Goal: Transaction & Acquisition: Book appointment/travel/reservation

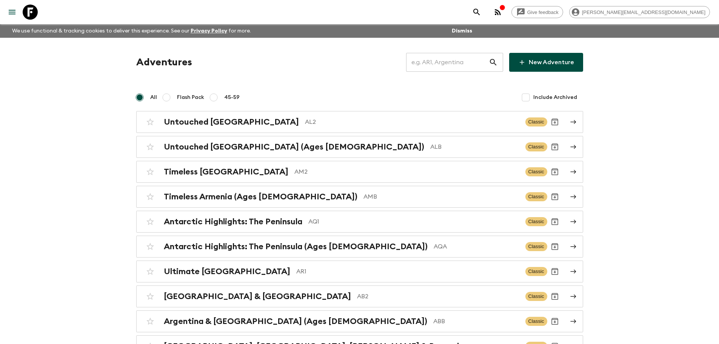
click at [430, 63] on input "text" at bounding box center [447, 62] width 83 height 21
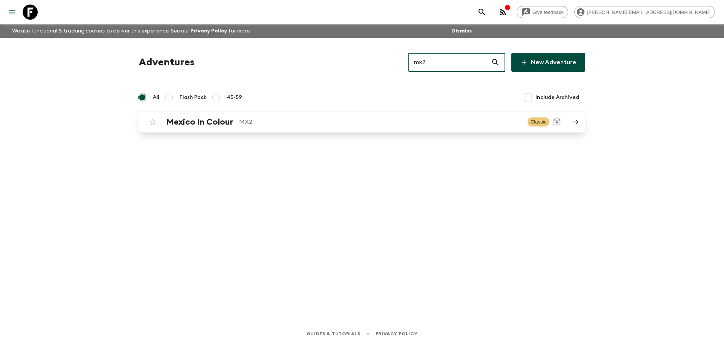
type input "mx2"
click at [272, 123] on p "MX2" at bounding box center [380, 121] width 283 height 9
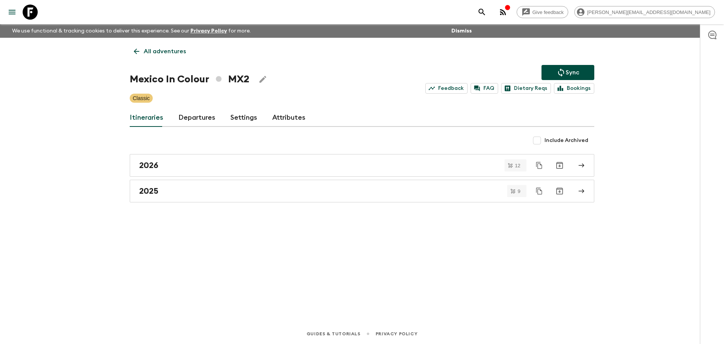
click at [180, 112] on link "Departures" at bounding box center [196, 118] width 37 height 18
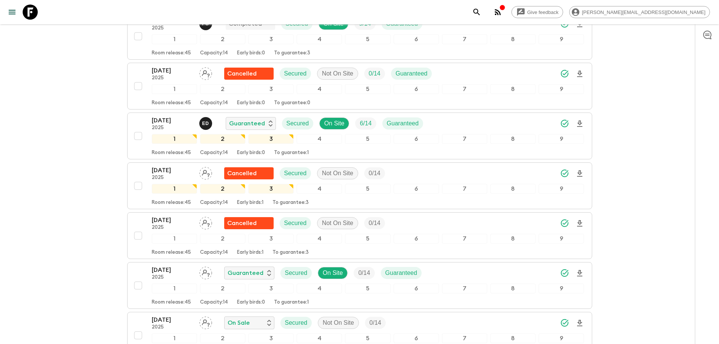
scroll to position [231, 0]
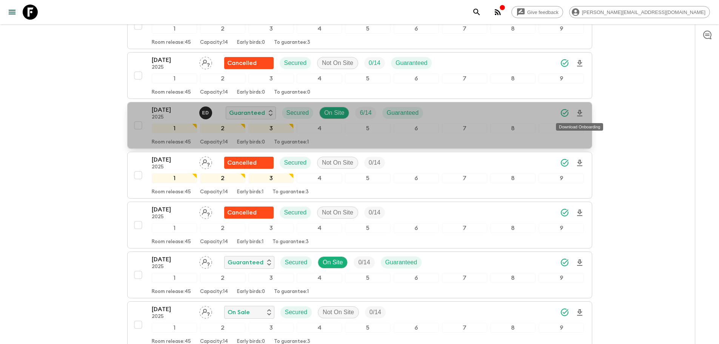
click at [576, 115] on icon "Download Onboarding" at bounding box center [579, 113] width 9 height 9
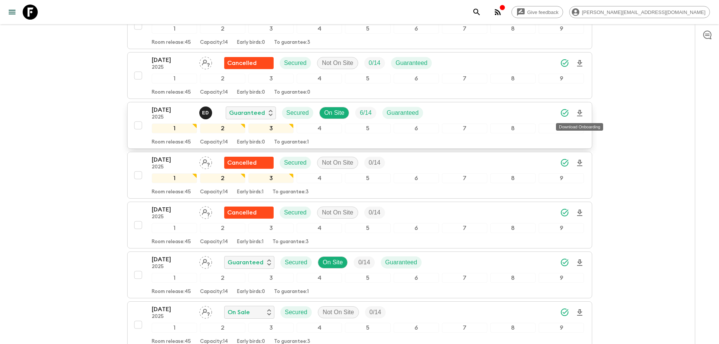
scroll to position [0, 0]
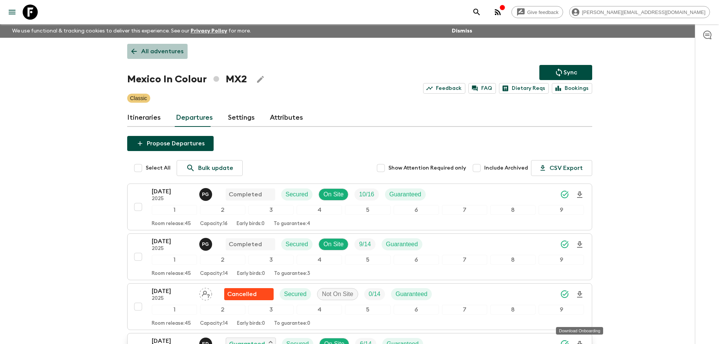
click at [175, 52] on p "All adventures" at bounding box center [162, 51] width 42 height 9
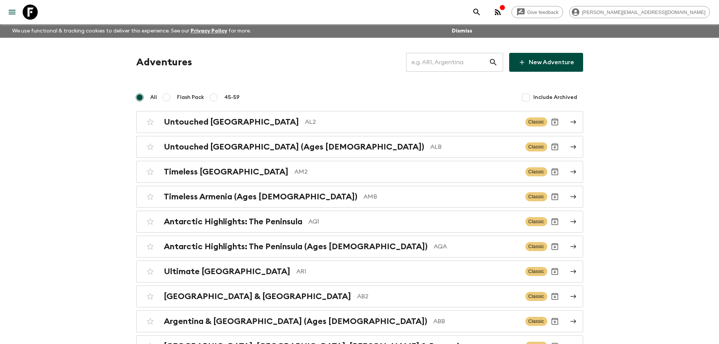
click at [479, 69] on input "text" at bounding box center [447, 62] width 83 height 21
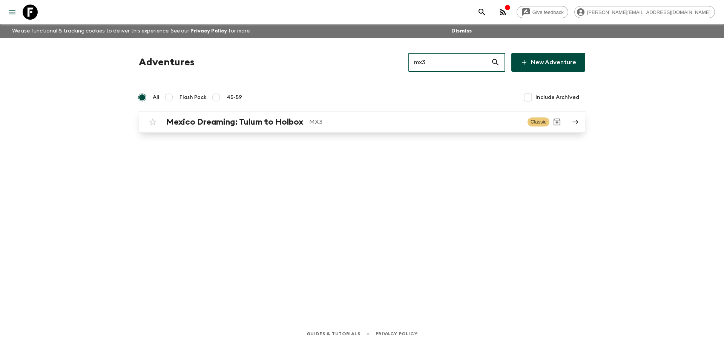
type input "mx3"
click at [333, 116] on div "Mexico Dreaming: Tulum to Holbox MX3 Classic" at bounding box center [347, 121] width 404 height 15
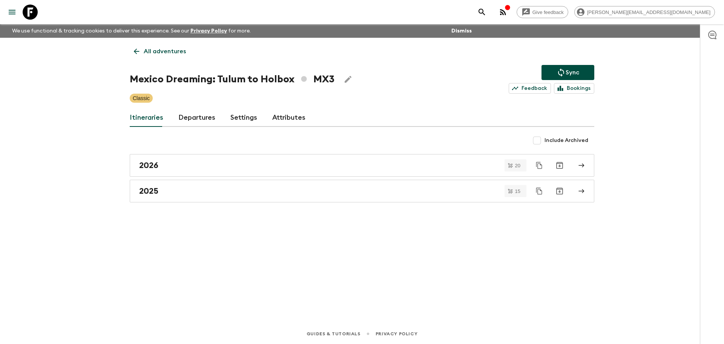
click at [203, 123] on link "Departures" at bounding box center [196, 118] width 37 height 18
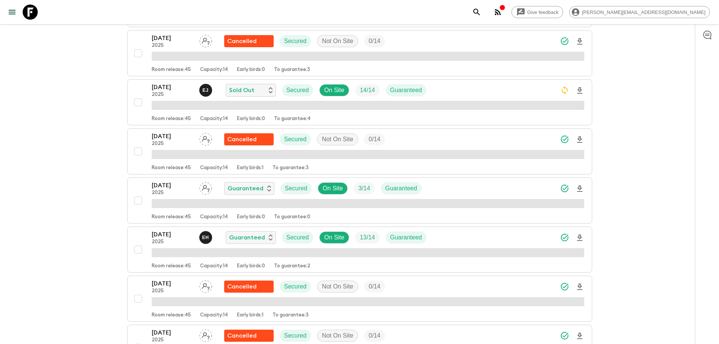
scroll to position [332, 0]
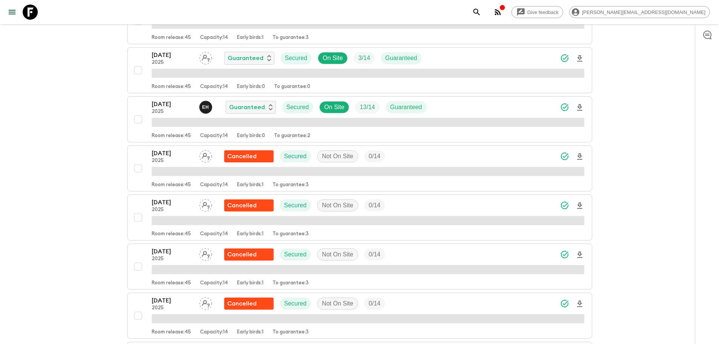
drag, startPoint x: 21, startPoint y: 8, endPoint x: 25, endPoint y: 8, distance: 4.1
click at [21, 8] on link at bounding box center [30, 12] width 21 height 21
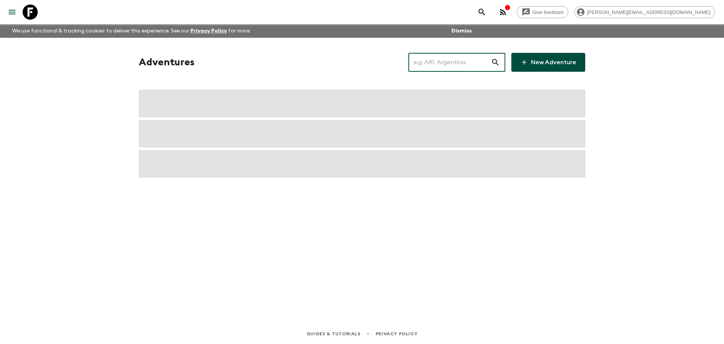
click at [427, 62] on input "text" at bounding box center [450, 62] width 83 height 21
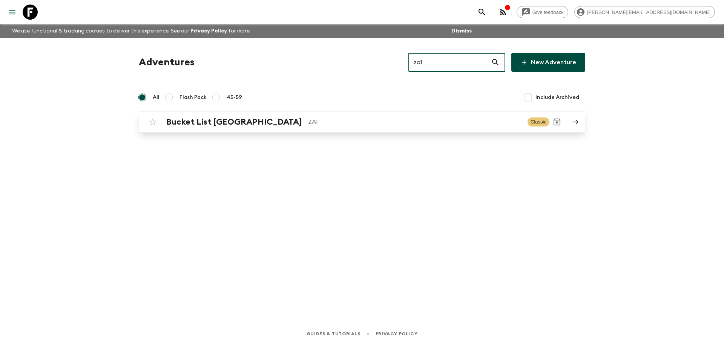
type input "za1"
click at [381, 117] on p "ZA1" at bounding box center [415, 121] width 214 height 9
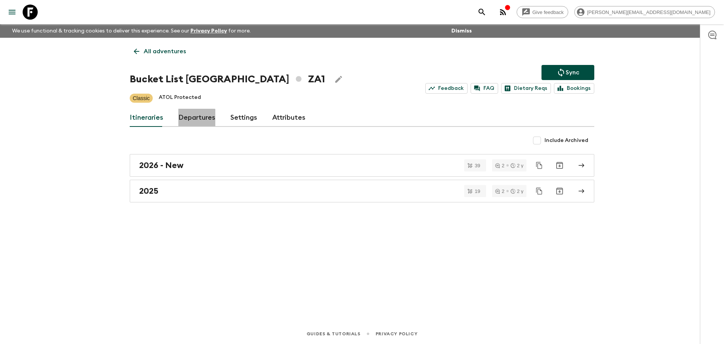
click at [192, 118] on link "Departures" at bounding box center [196, 118] width 37 height 18
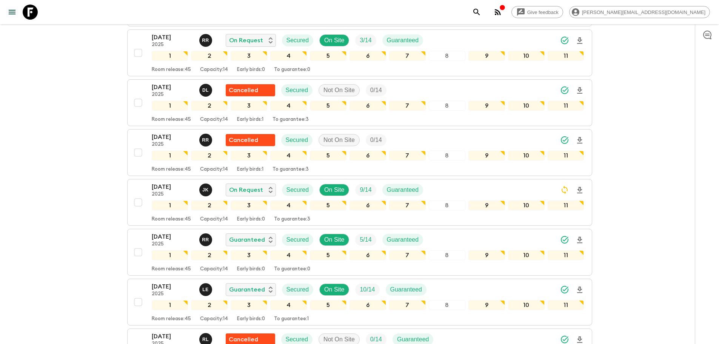
scroll to position [489, 0]
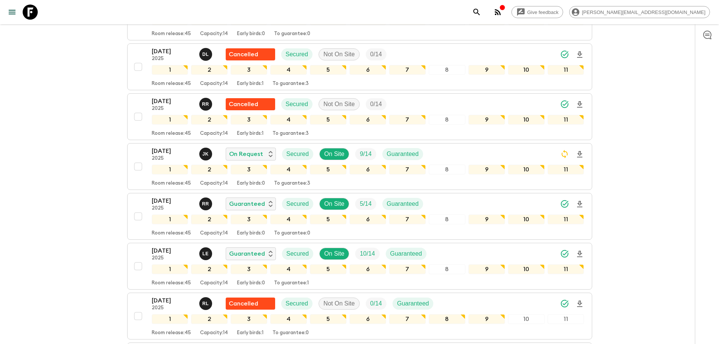
click at [39, 15] on link at bounding box center [30, 12] width 21 height 21
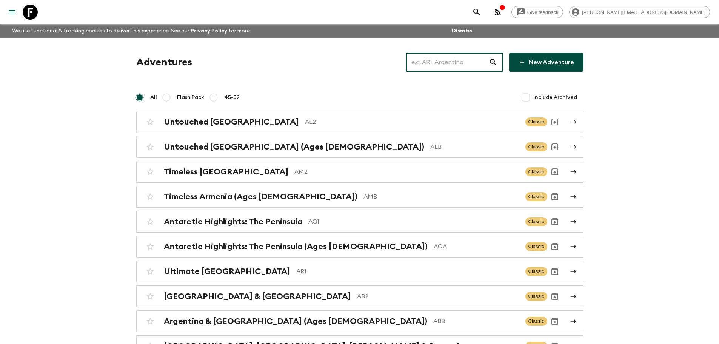
click at [474, 67] on input "text" at bounding box center [447, 62] width 83 height 21
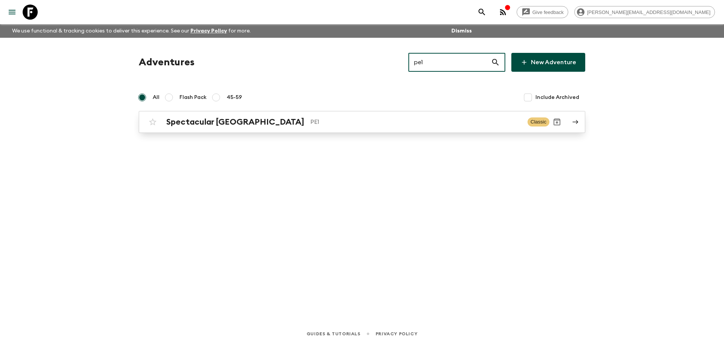
type input "pe1"
click at [447, 114] on link "Spectacular Peru PE1 Classic" at bounding box center [362, 122] width 447 height 22
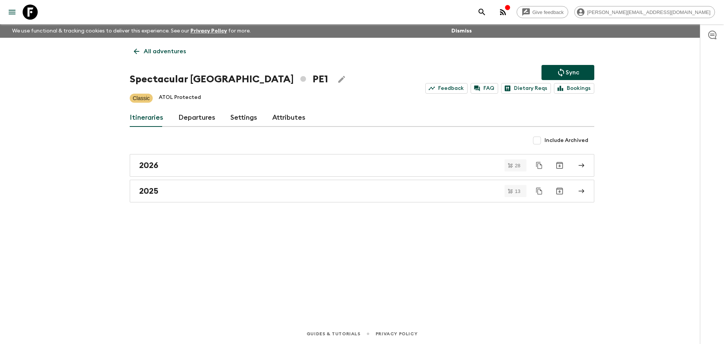
click at [204, 112] on link "Departures" at bounding box center [196, 118] width 37 height 18
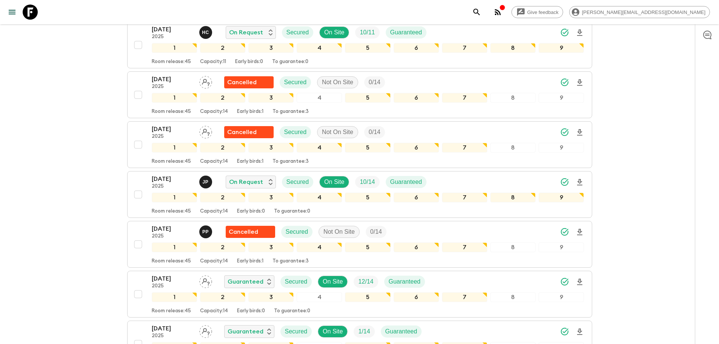
scroll to position [429, 0]
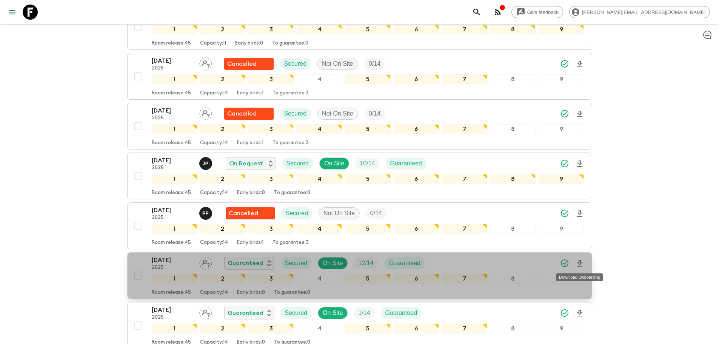
click at [579, 259] on icon "Download Onboarding" at bounding box center [579, 263] width 9 height 9
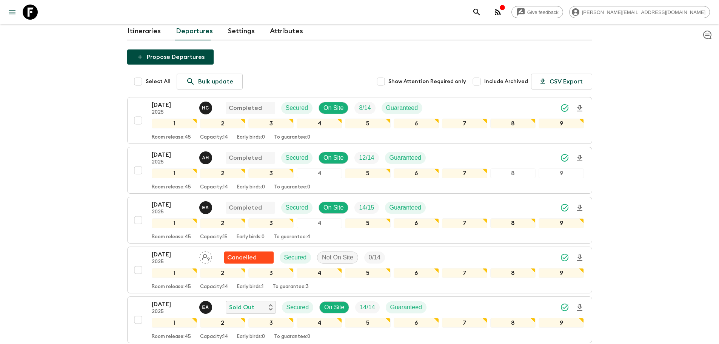
scroll to position [0, 0]
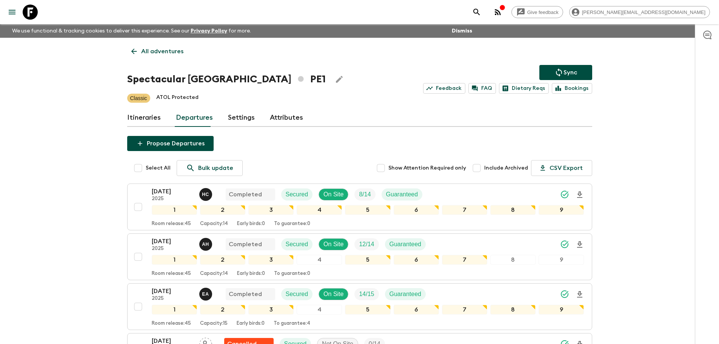
drag, startPoint x: 34, startPoint y: 11, endPoint x: 438, endPoint y: 60, distance: 407.1
click at [34, 11] on icon at bounding box center [30, 12] width 15 height 15
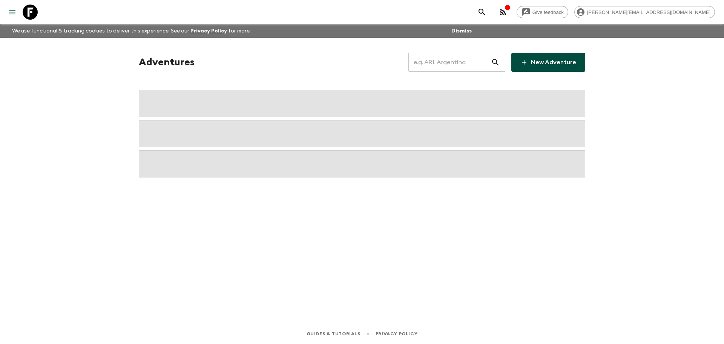
click at [464, 60] on input "text" at bounding box center [450, 62] width 83 height 21
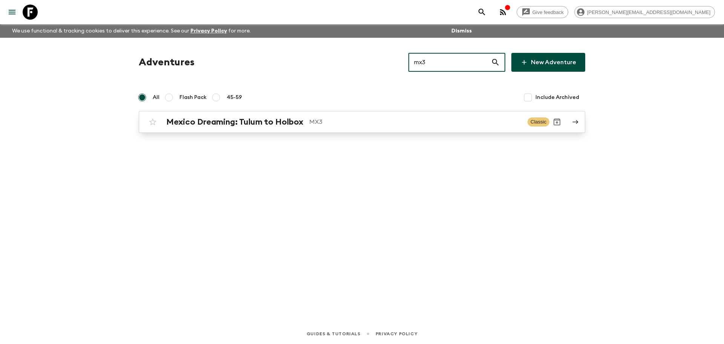
type input "mx3"
click at [406, 132] on link "Mexico Dreaming: Tulum to Holbox MX3 Classic" at bounding box center [362, 122] width 447 height 22
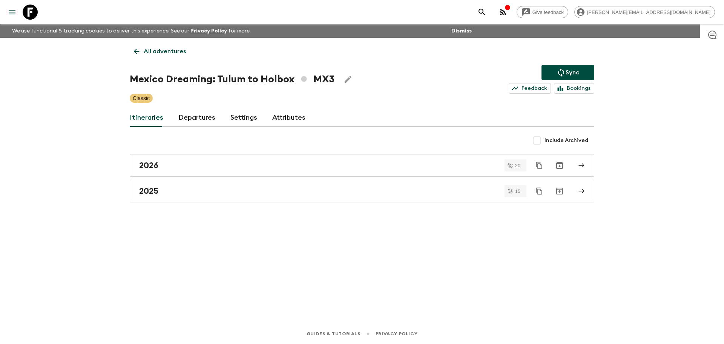
click at [221, 123] on div "Itineraries Departures Settings Attributes" at bounding box center [362, 118] width 465 height 18
click at [214, 121] on div "Itineraries Departures Settings Attributes" at bounding box center [362, 118] width 465 height 18
click at [204, 115] on link "Departures" at bounding box center [196, 118] width 37 height 18
